Goal: Transaction & Acquisition: Purchase product/service

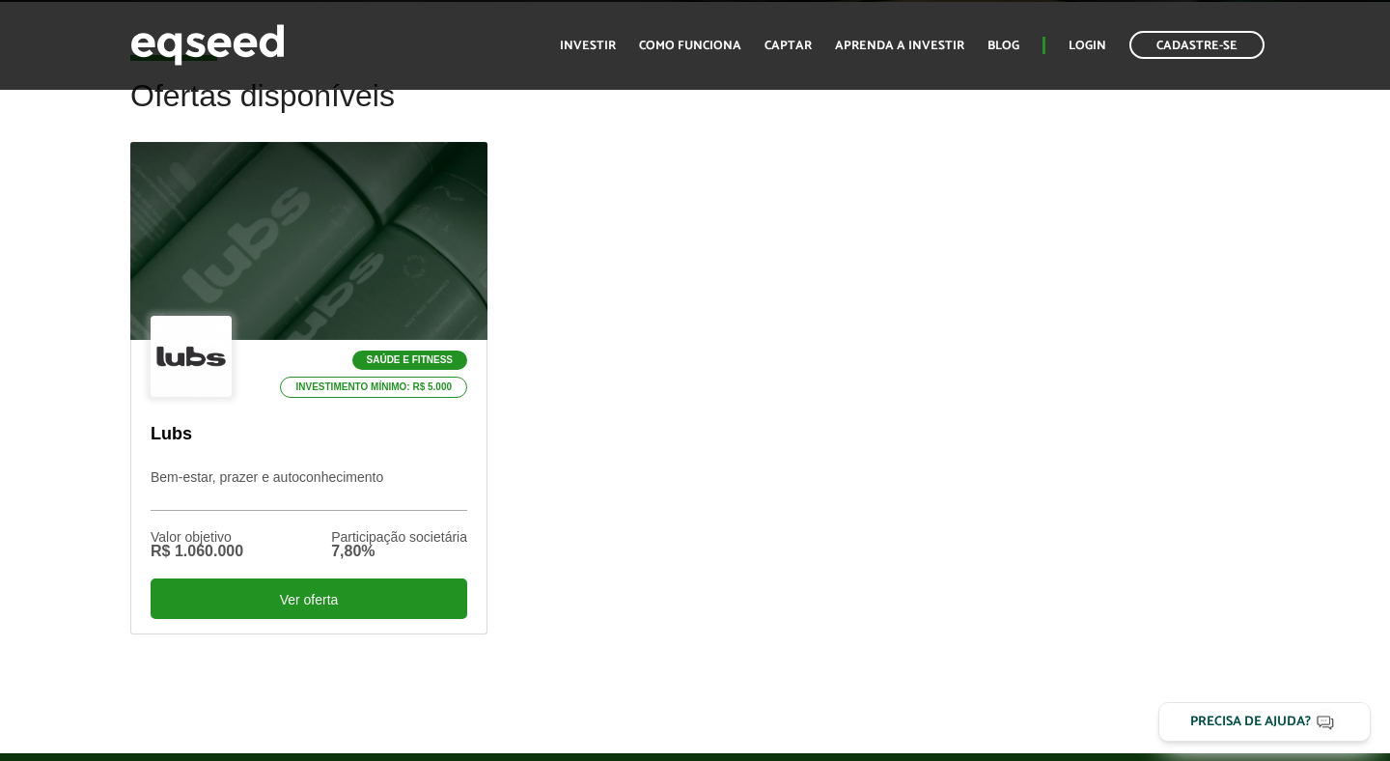
scroll to position [681, 0]
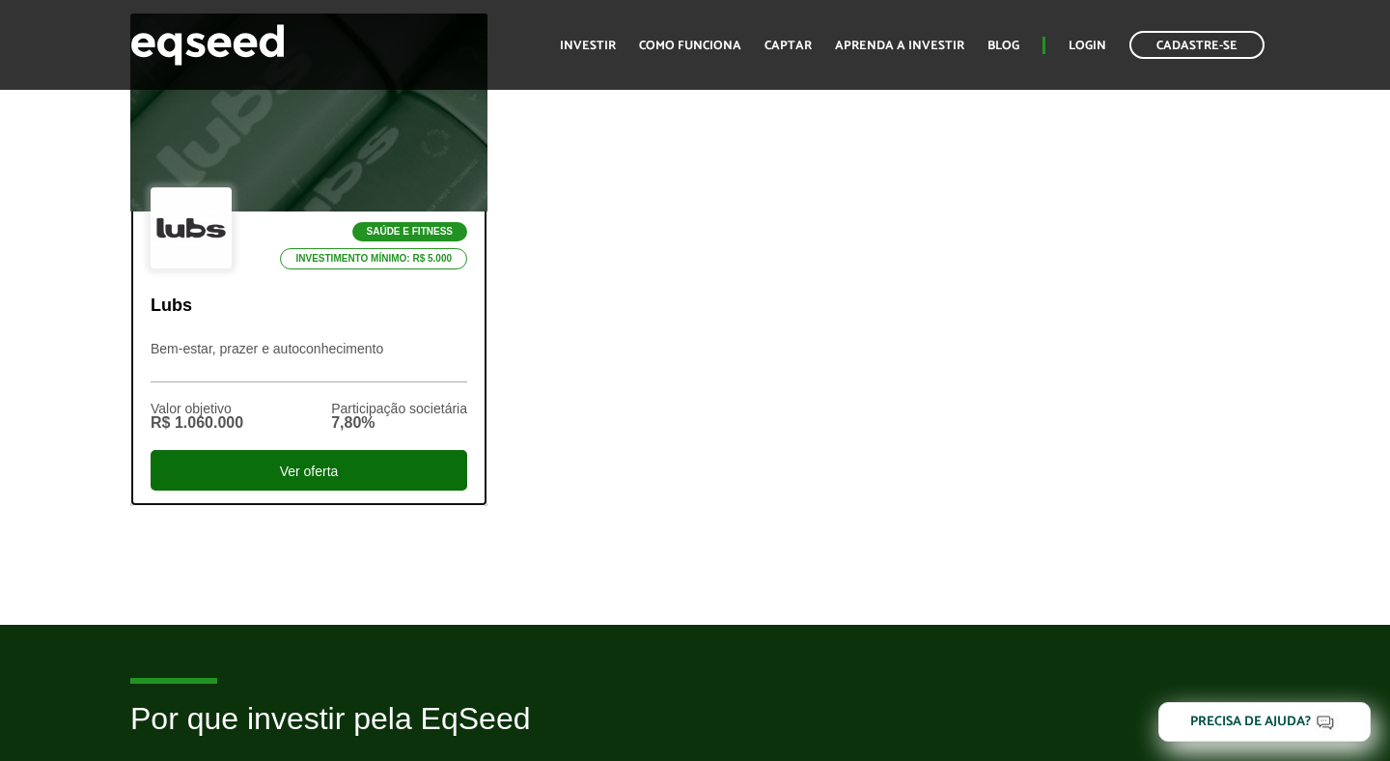
click at [254, 482] on div "Ver oferta" at bounding box center [309, 470] width 317 height 41
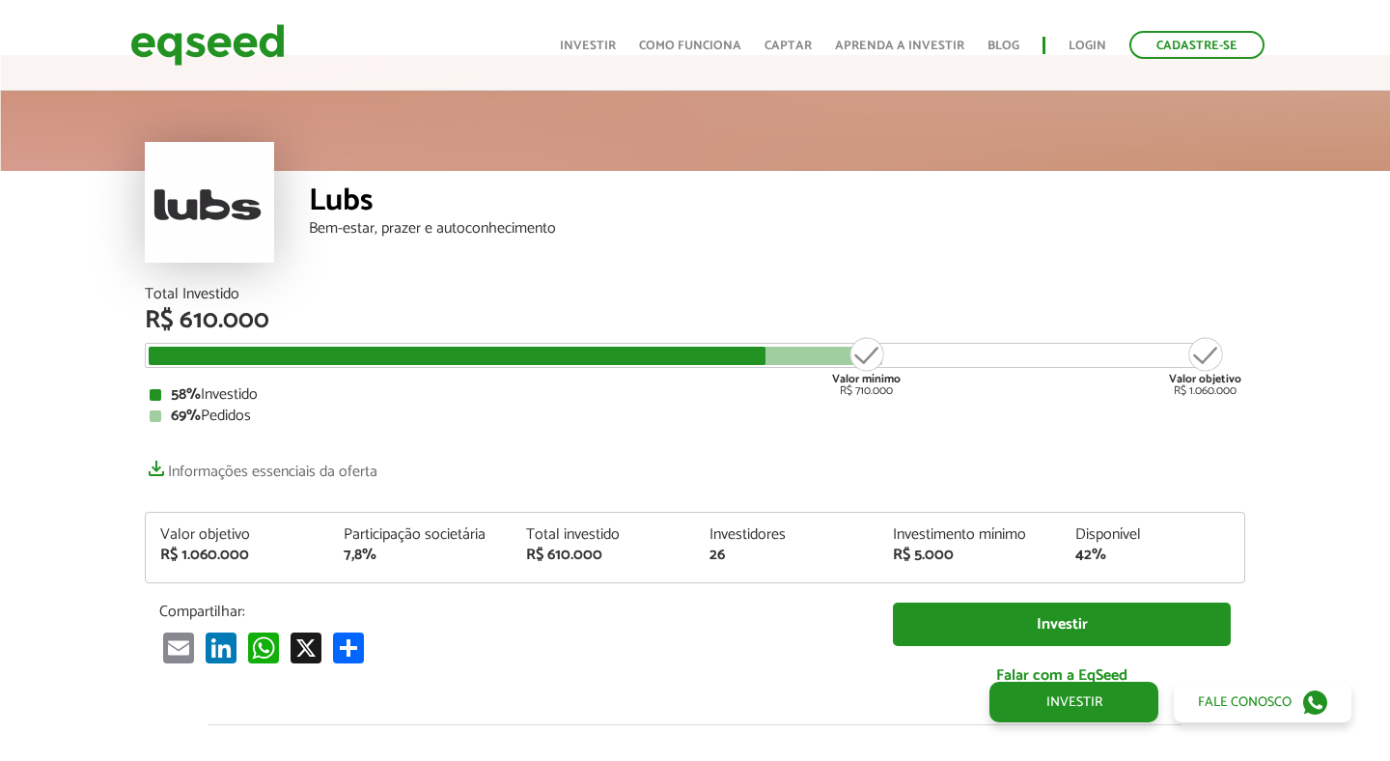
scroll to position [2287, 0]
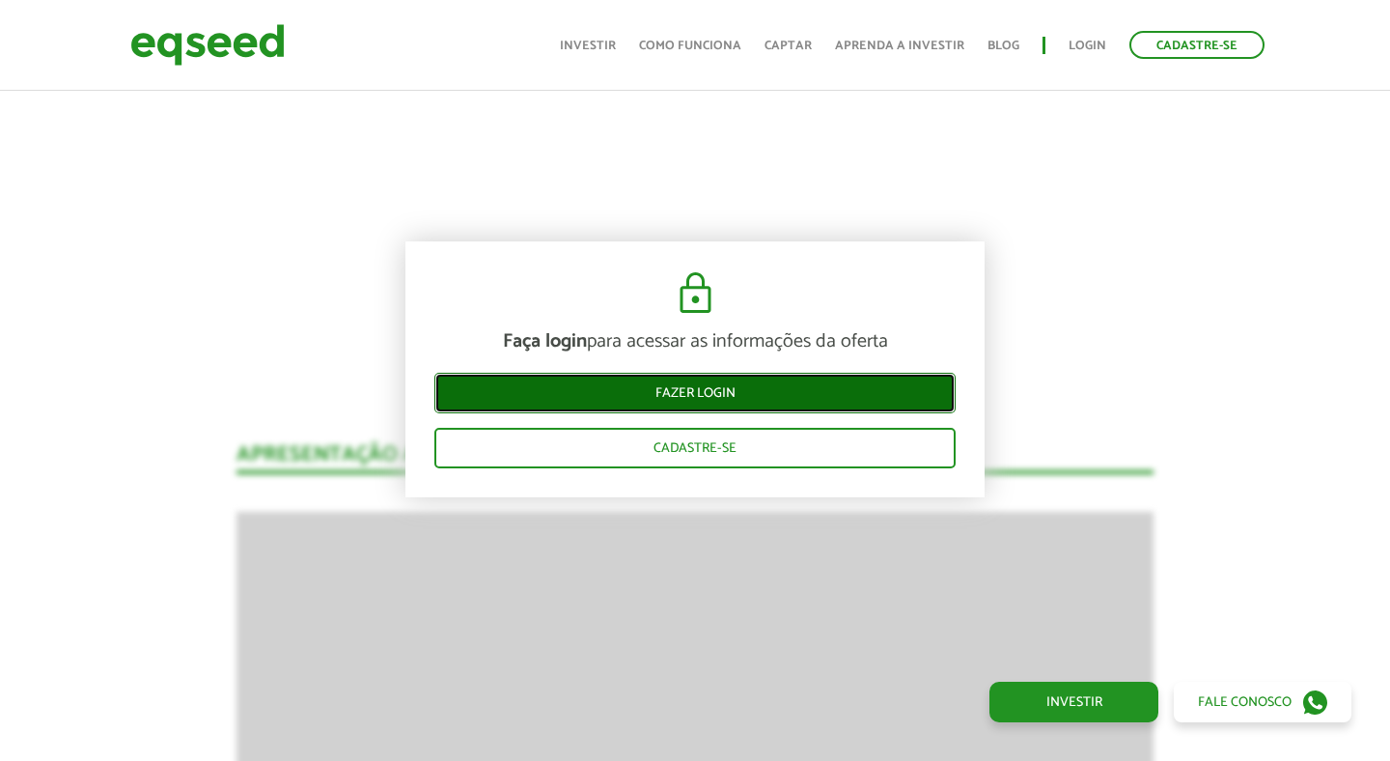
click at [657, 401] on link "Fazer login" at bounding box center [695, 393] width 521 height 41
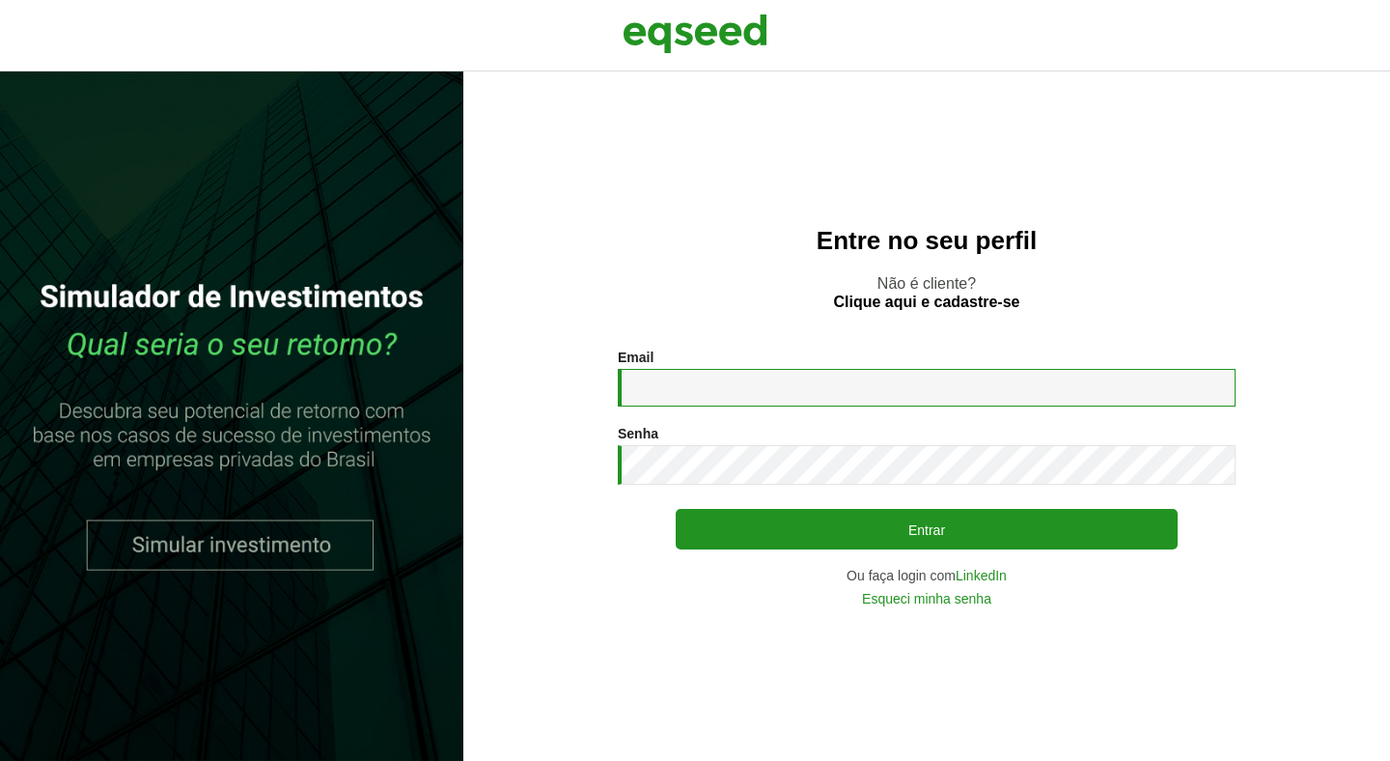
click at [692, 383] on input "Email *" at bounding box center [927, 388] width 618 height 38
type input "**********"
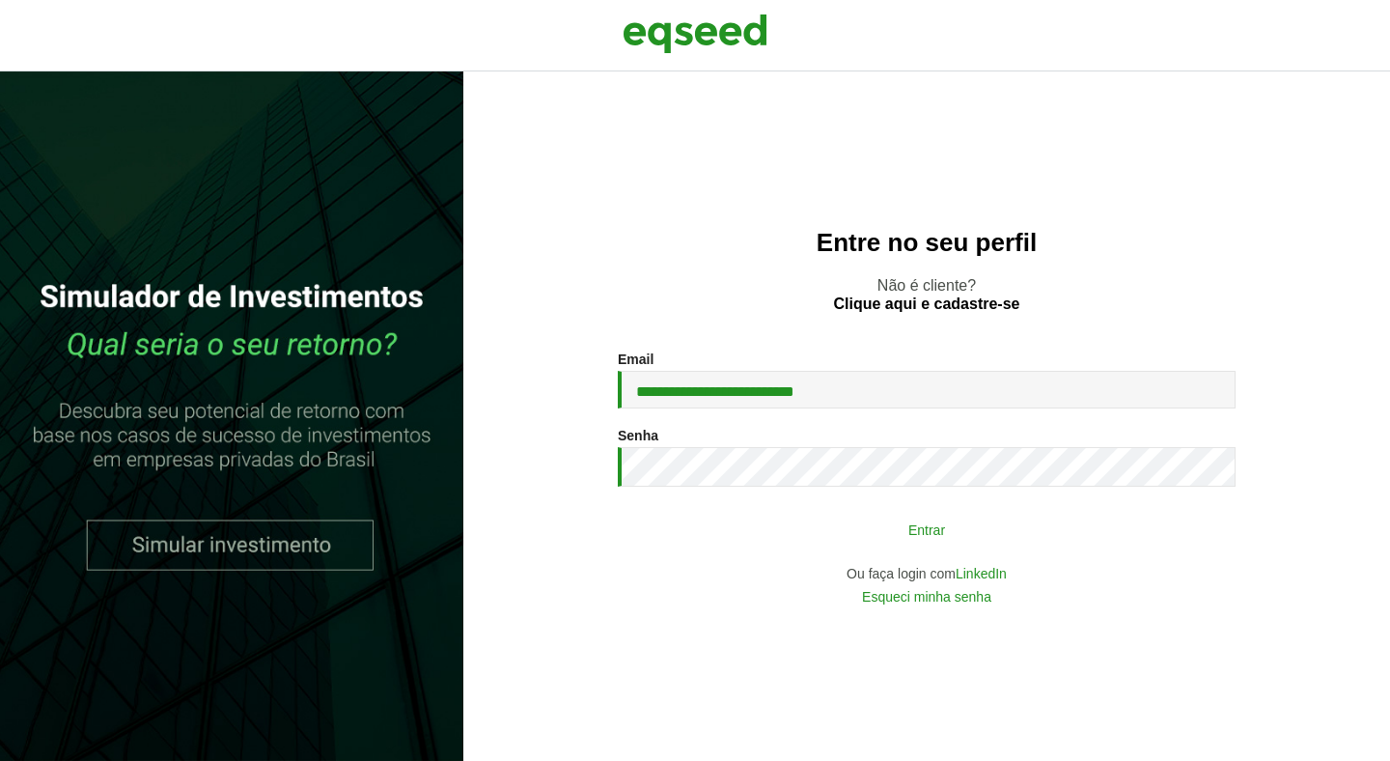
click at [873, 530] on button "Entrar" at bounding box center [927, 529] width 502 height 37
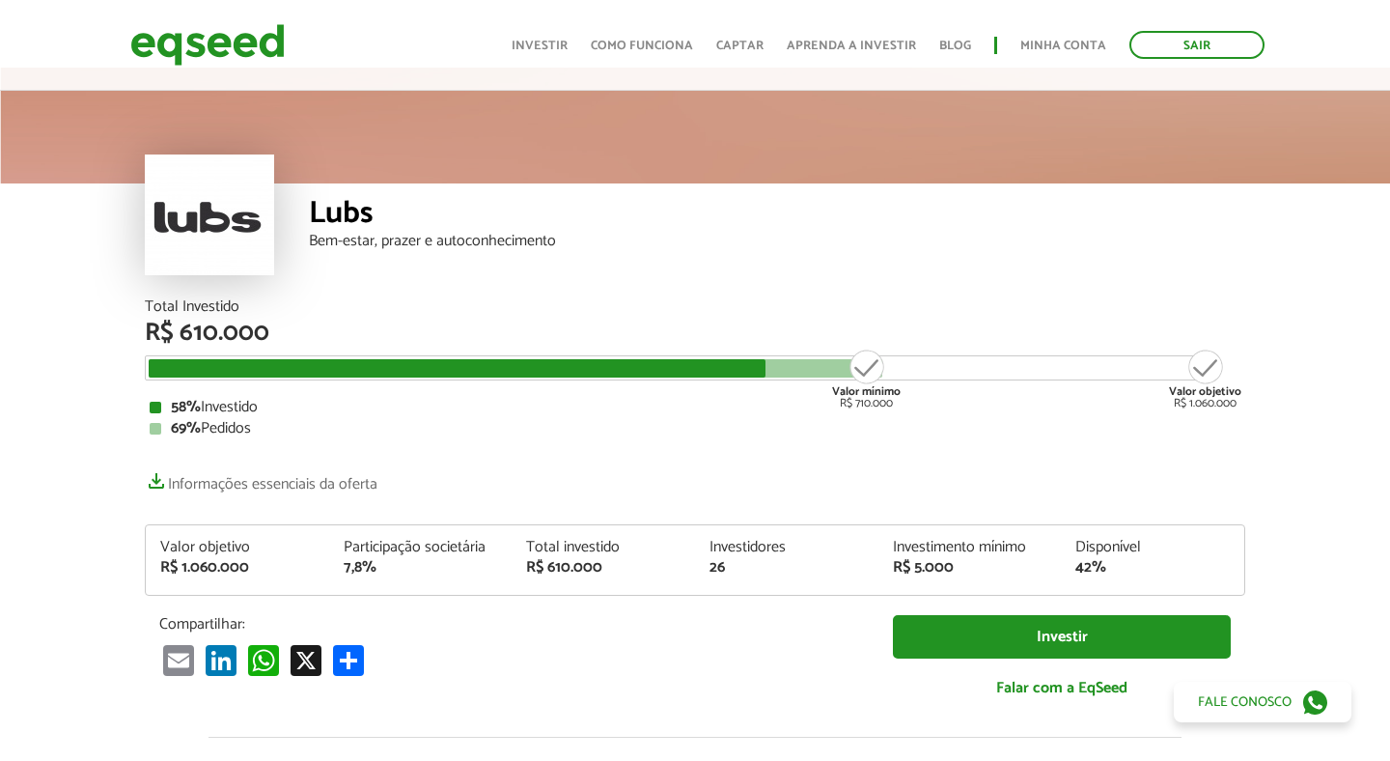
scroll to position [15, 0]
